Goal: Check status: Check status

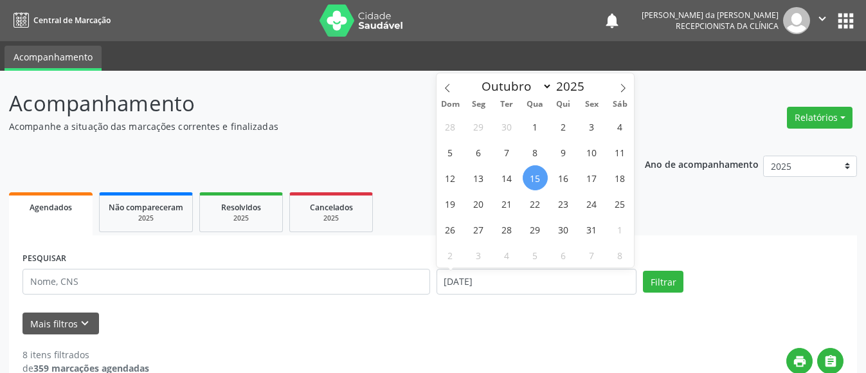
select select "9"
click at [506, 281] on input "[DATE]" at bounding box center [536, 282] width 200 height 26
click at [478, 152] on span "6" at bounding box center [478, 151] width 25 height 25
type input "[DATE]"
click at [563, 150] on span "9" at bounding box center [563, 151] width 25 height 25
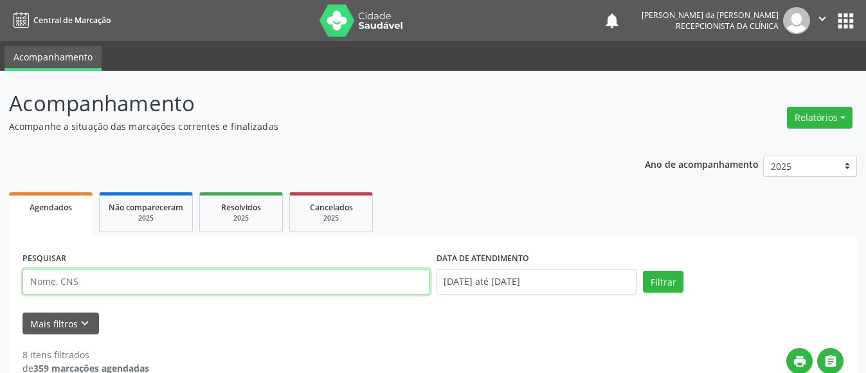
click at [193, 276] on input "text" at bounding box center [225, 282] width 407 height 26
type input "700006581133609"
click at [643, 271] on button "Filtrar" at bounding box center [663, 282] width 40 height 22
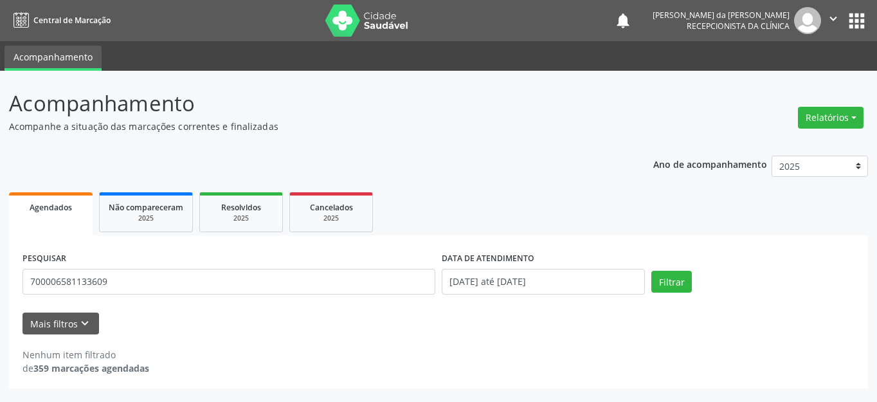
click at [835, 15] on icon "" at bounding box center [833, 19] width 14 height 14
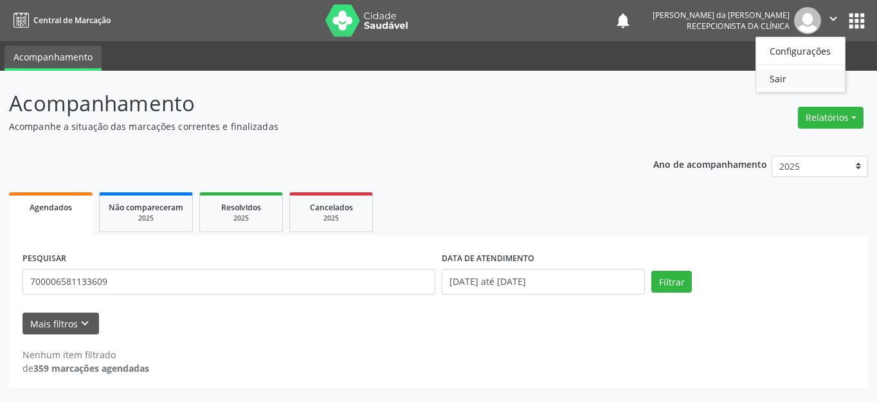
click at [808, 80] on link "Sair" at bounding box center [800, 78] width 89 height 18
